Goal: Find specific page/section: Find specific page/section

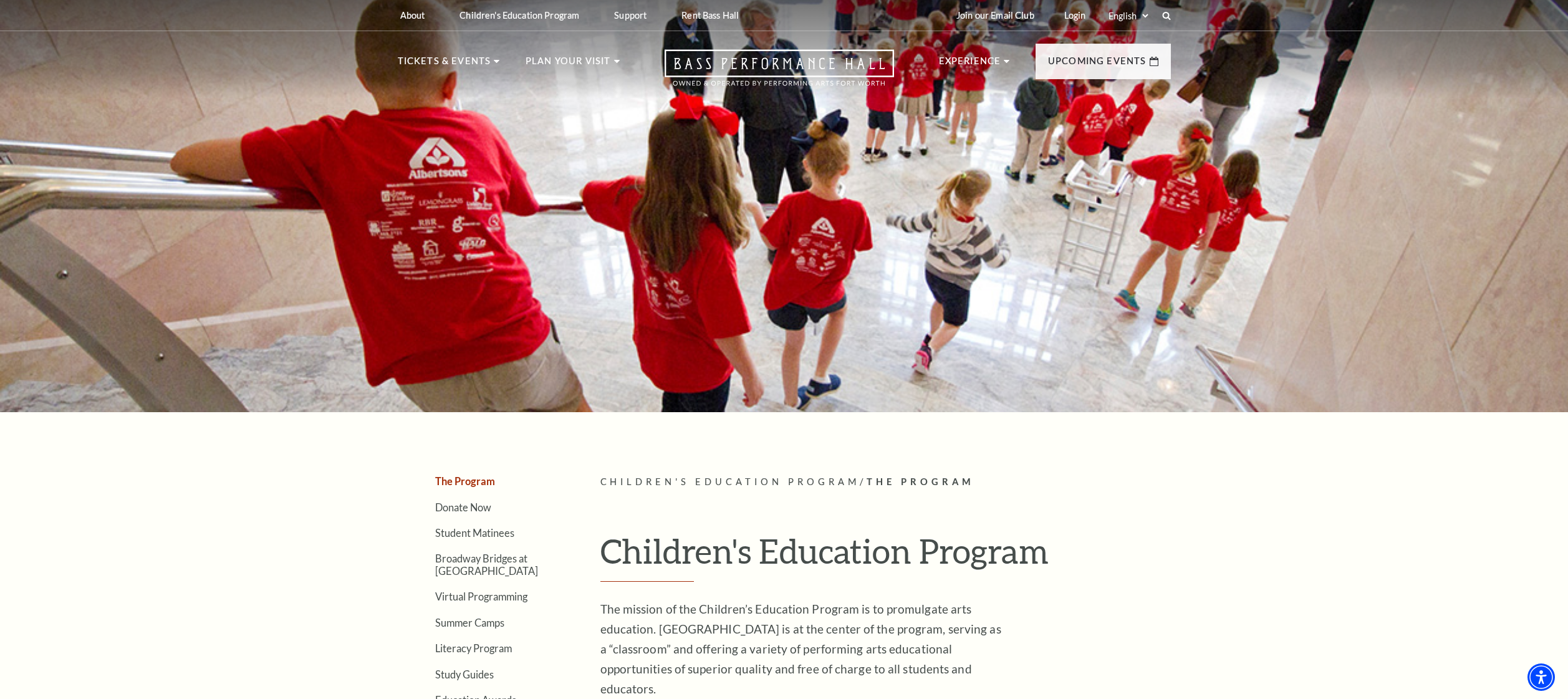
click at [779, 38] on nav "Tickets & Events Now On Sale Broadway At The Bass presented by PNC Bank [PERSON…" at bounding box center [785, 65] width 798 height 67
click at [788, 54] on icon "Open this option" at bounding box center [779, 67] width 229 height 37
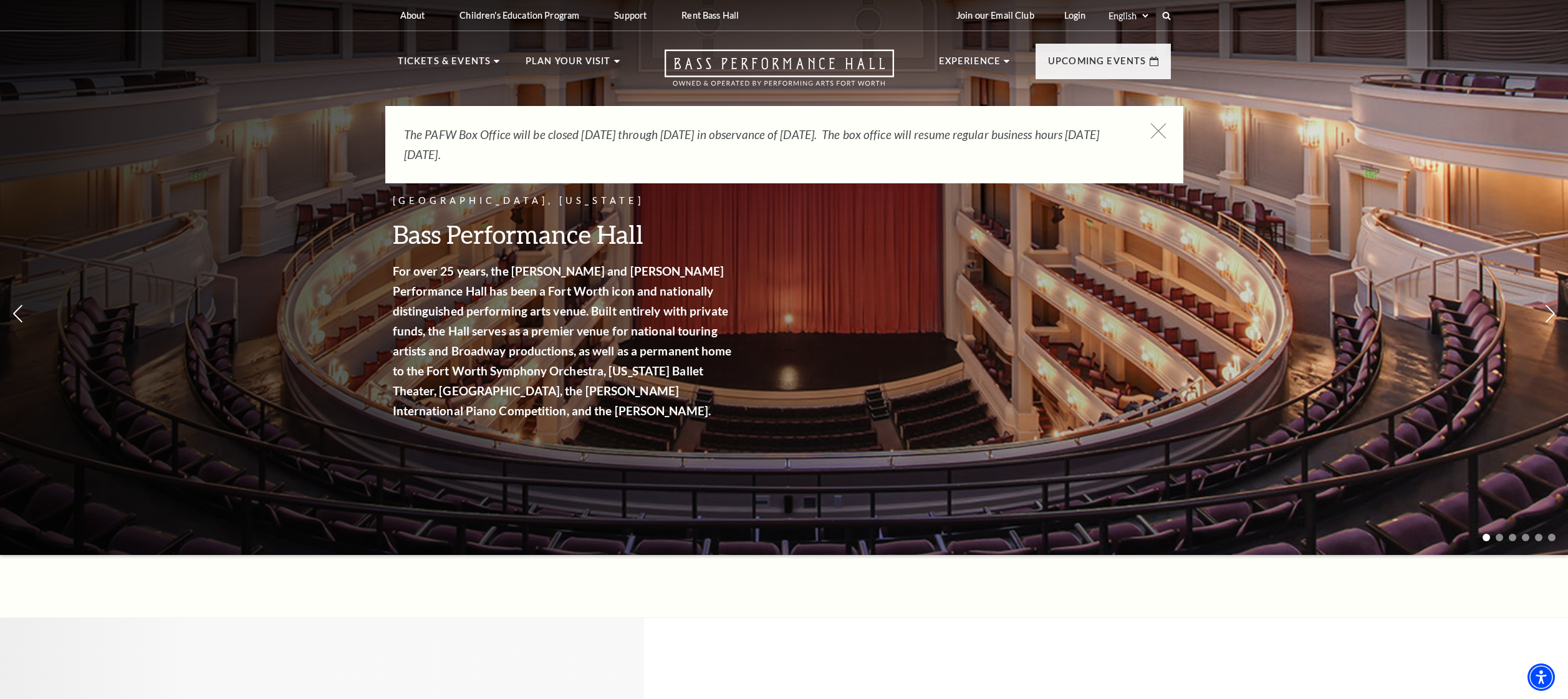
click at [1163, 131] on icon at bounding box center [1158, 131] width 16 height 16
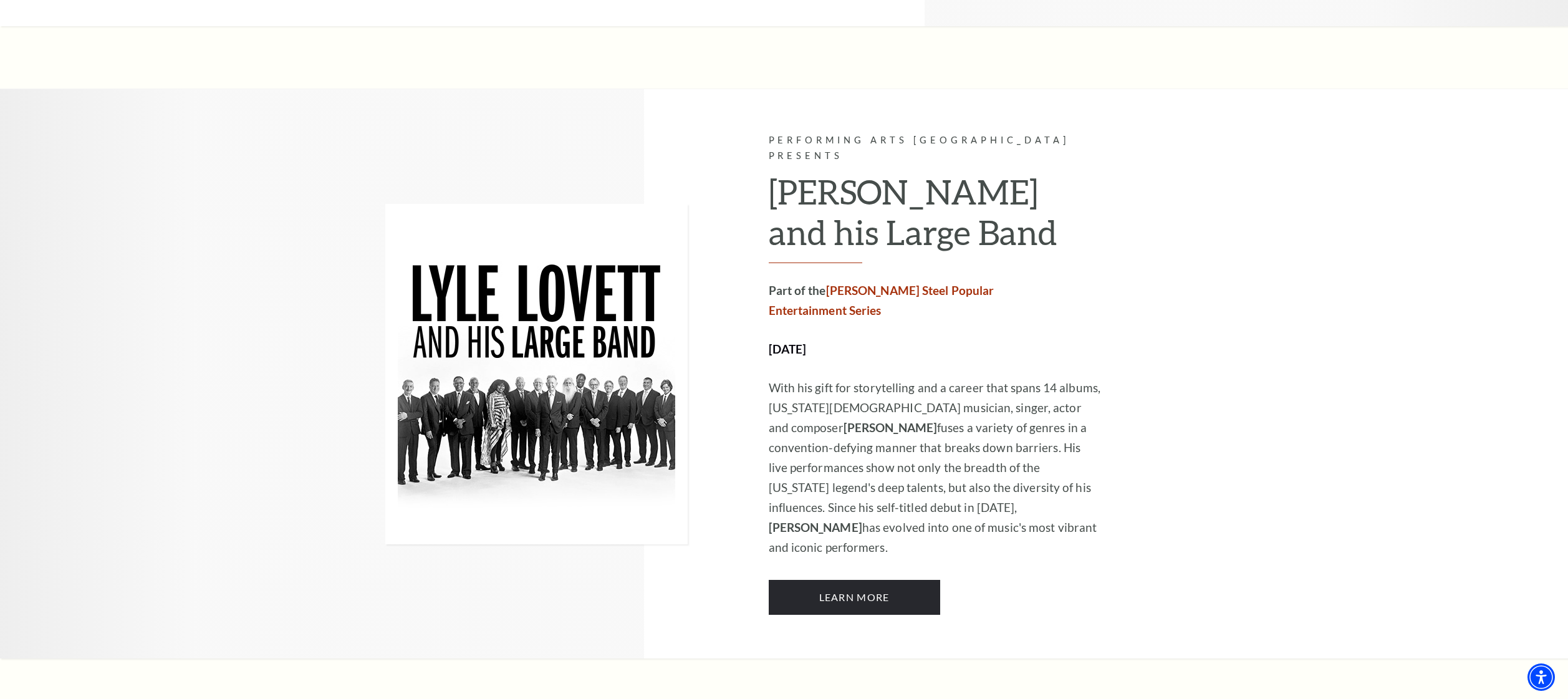
scroll to position [1871, 0]
